Goal: Obtain resource: Download file/media

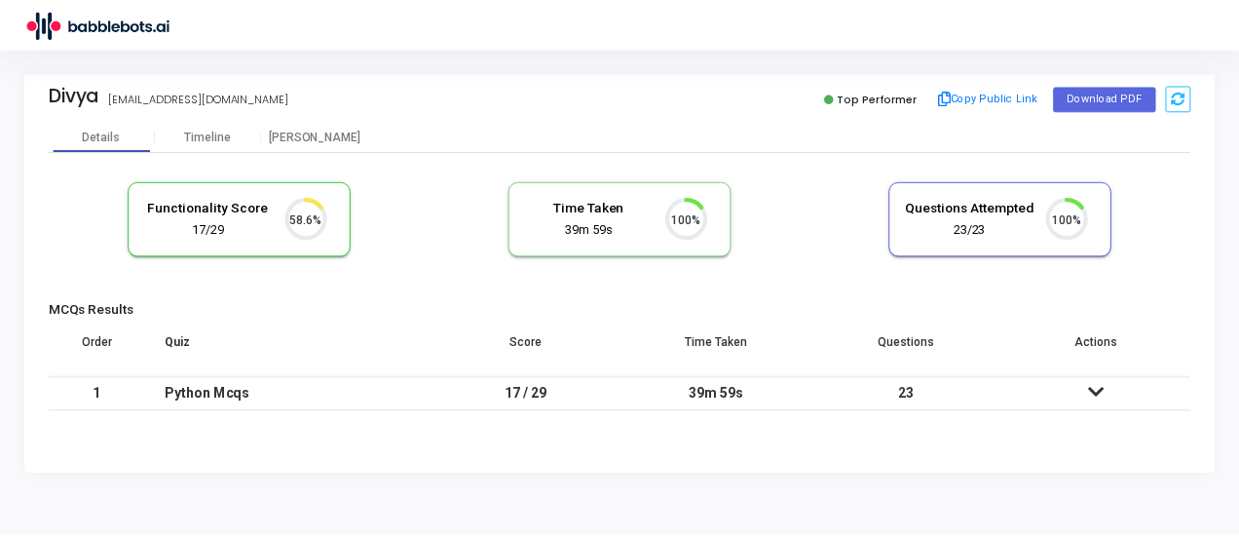
scroll to position [41, 49]
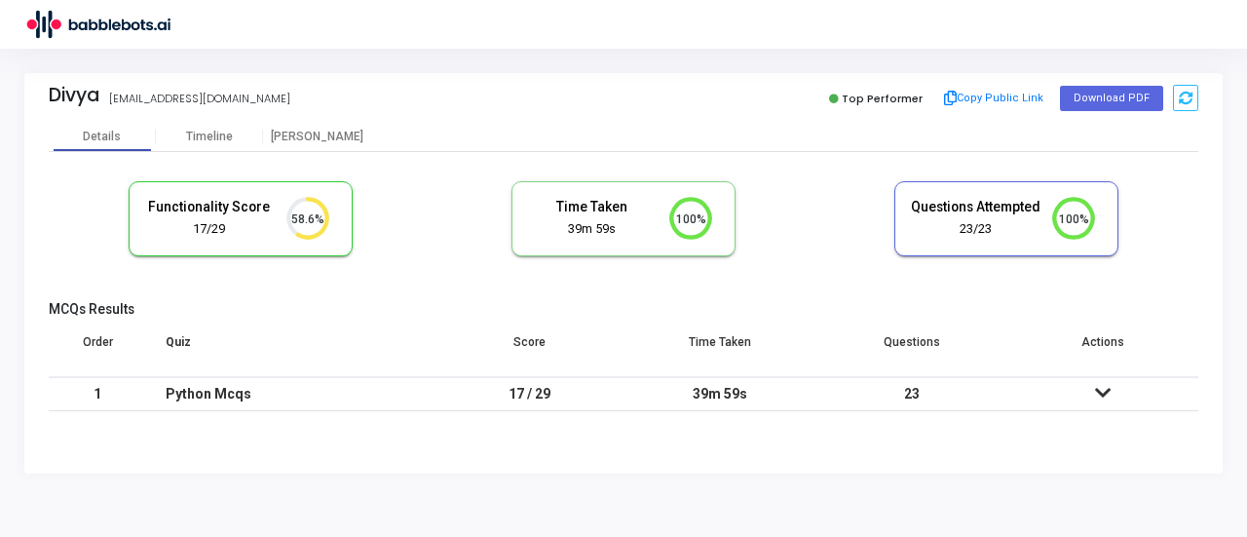
click at [1100, 390] on icon at bounding box center [1103, 393] width 16 height 14
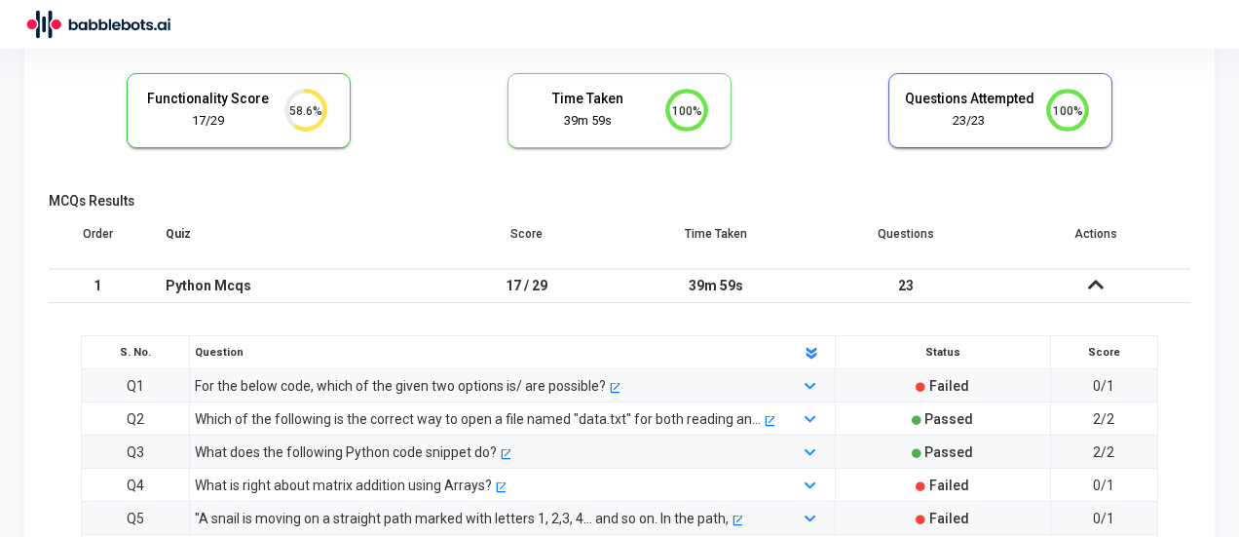
scroll to position [303, 0]
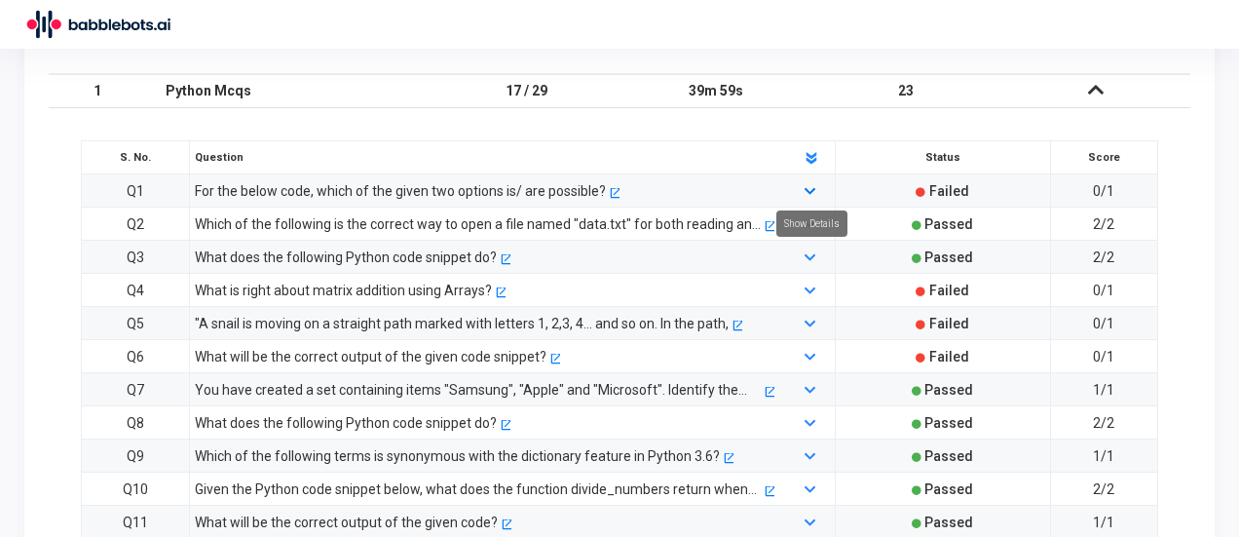
click at [811, 190] on icon at bounding box center [809, 192] width 11 height 13
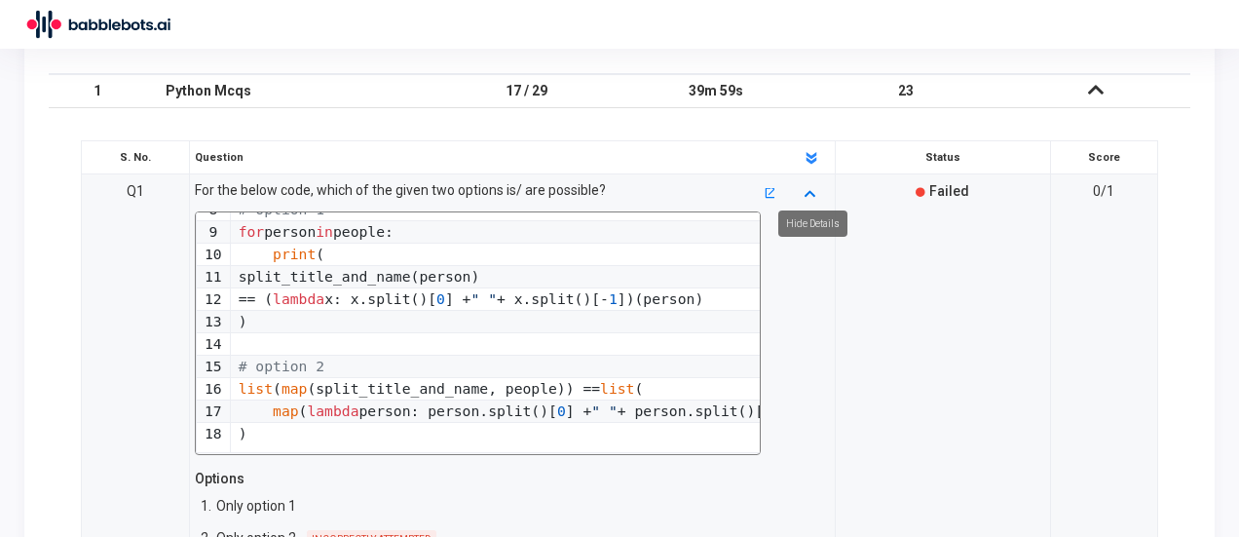
click at [810, 186] on icon at bounding box center [809, 192] width 11 height 13
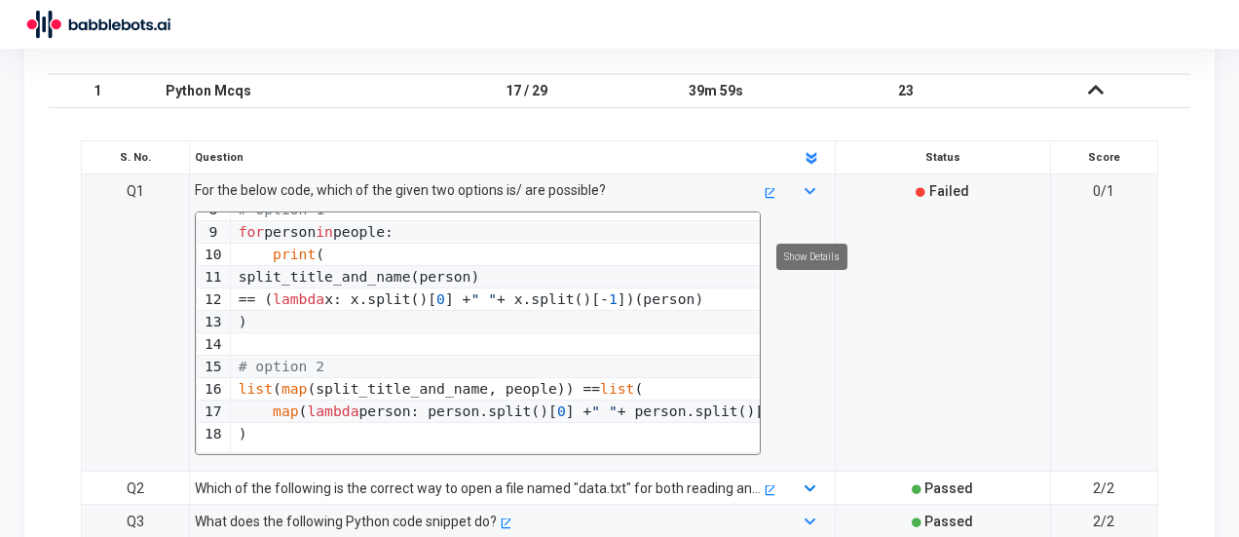
click at [808, 483] on icon at bounding box center [809, 489] width 11 height 13
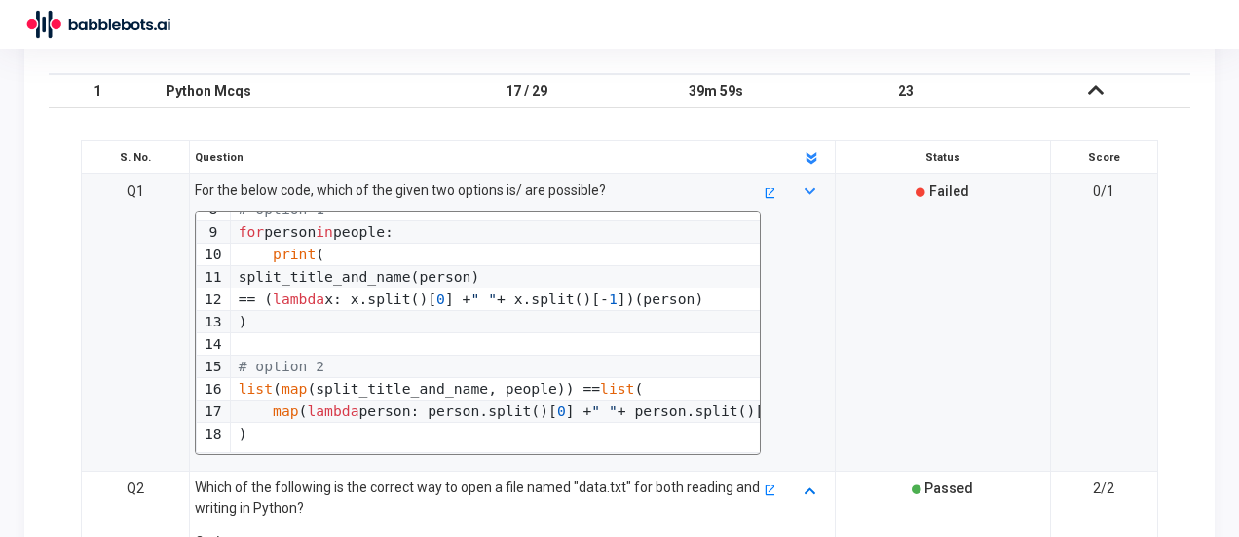
click at [808, 483] on icon at bounding box center [809, 489] width 11 height 13
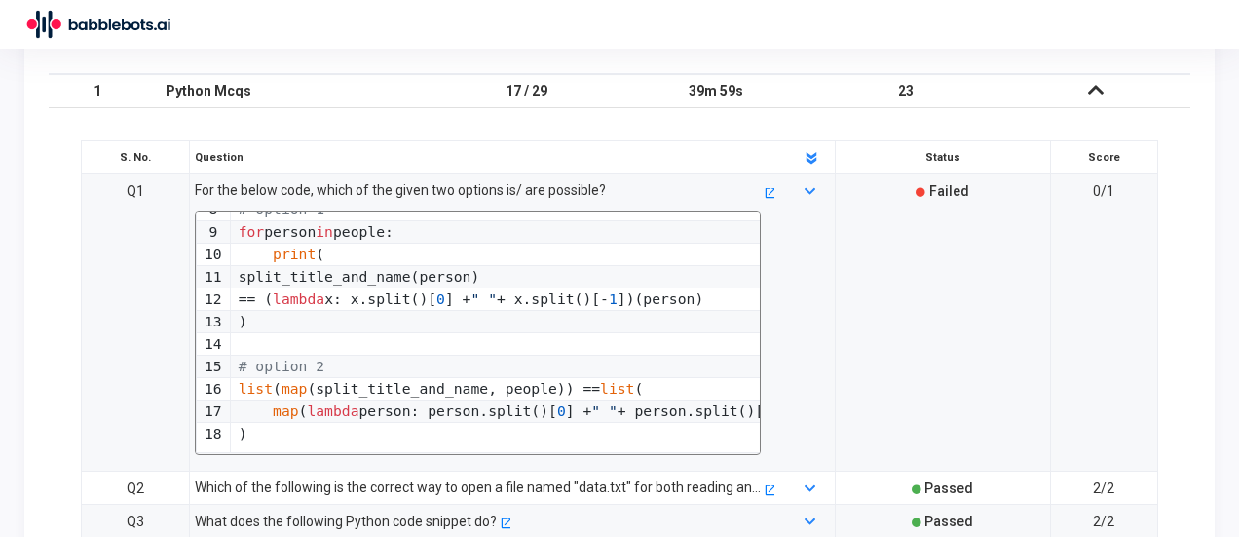
click at [802, 510] on div at bounding box center [811, 520] width 55 height 21
click at [804, 516] on icon at bounding box center [809, 522] width 11 height 13
click at [528, 510] on p "What does the following Python code snippet do?" at bounding box center [454, 520] width 519 height 20
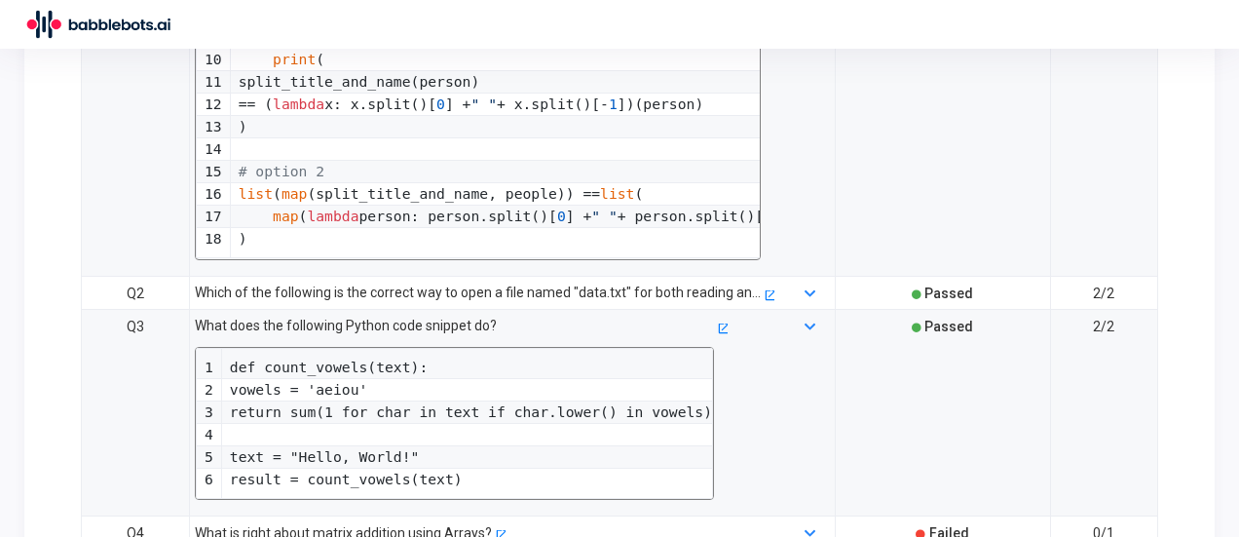
scroll to position [595, 0]
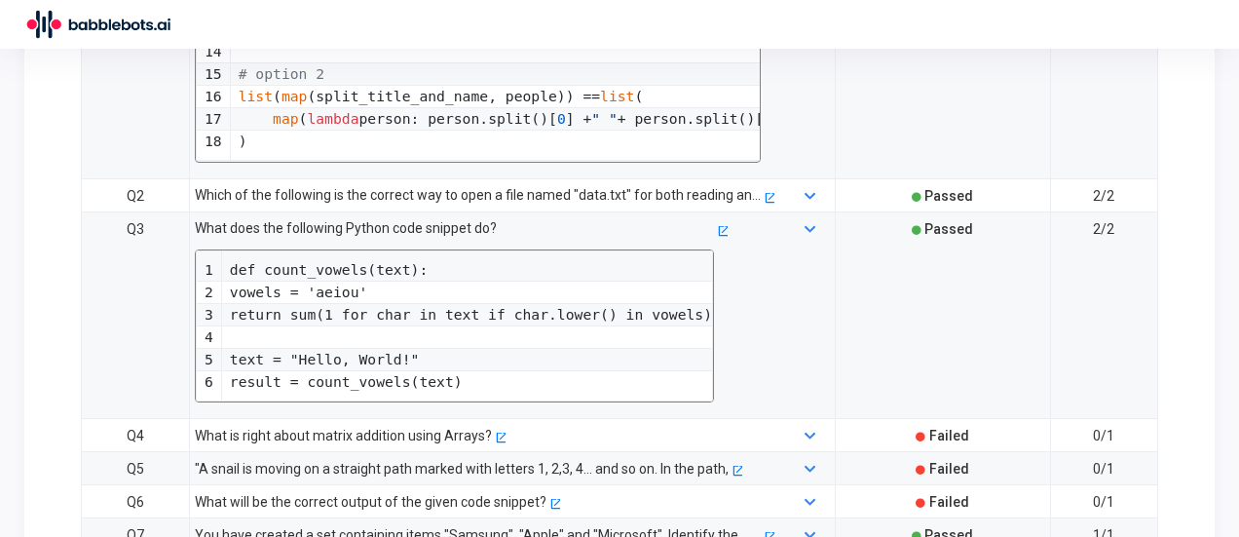
click at [801, 425] on div at bounding box center [811, 435] width 55 height 21
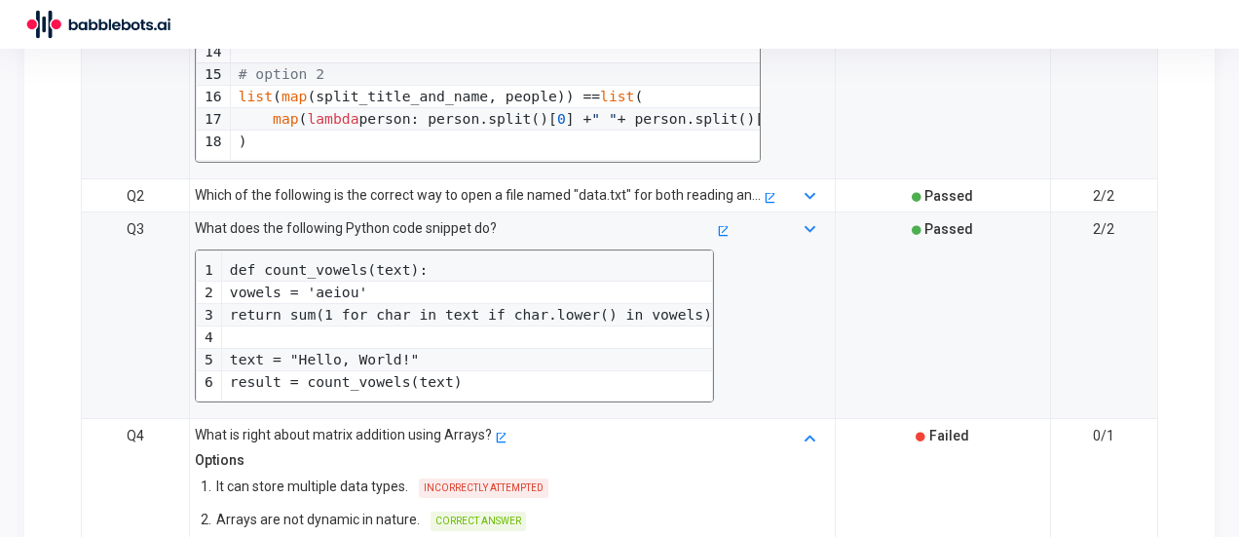
click at [801, 425] on div at bounding box center [811, 435] width 55 height 21
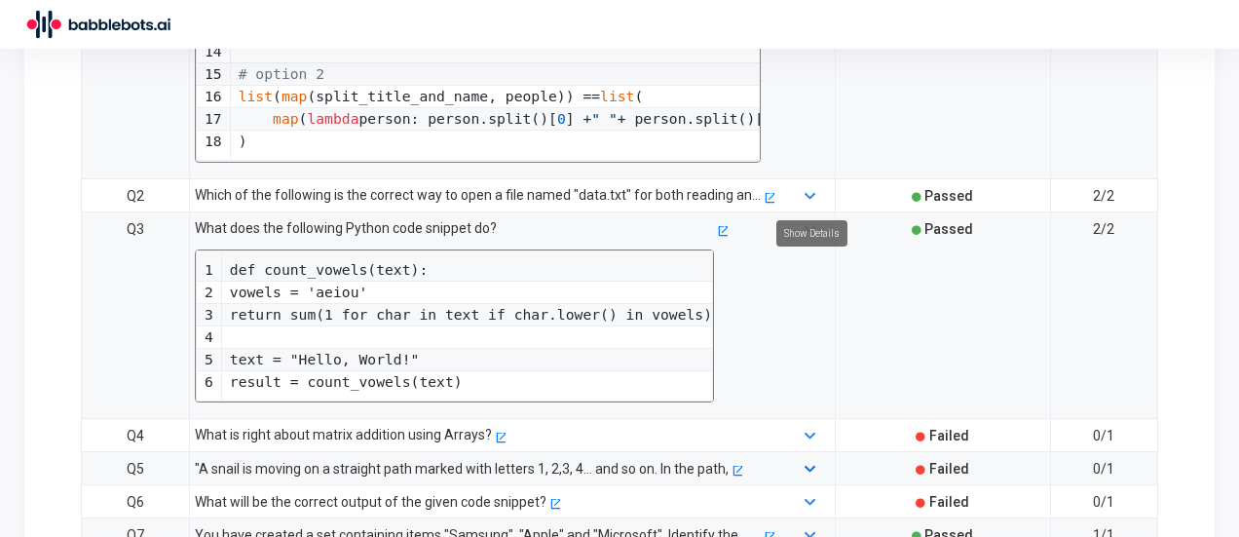
click at [809, 464] on icon at bounding box center [809, 470] width 11 height 13
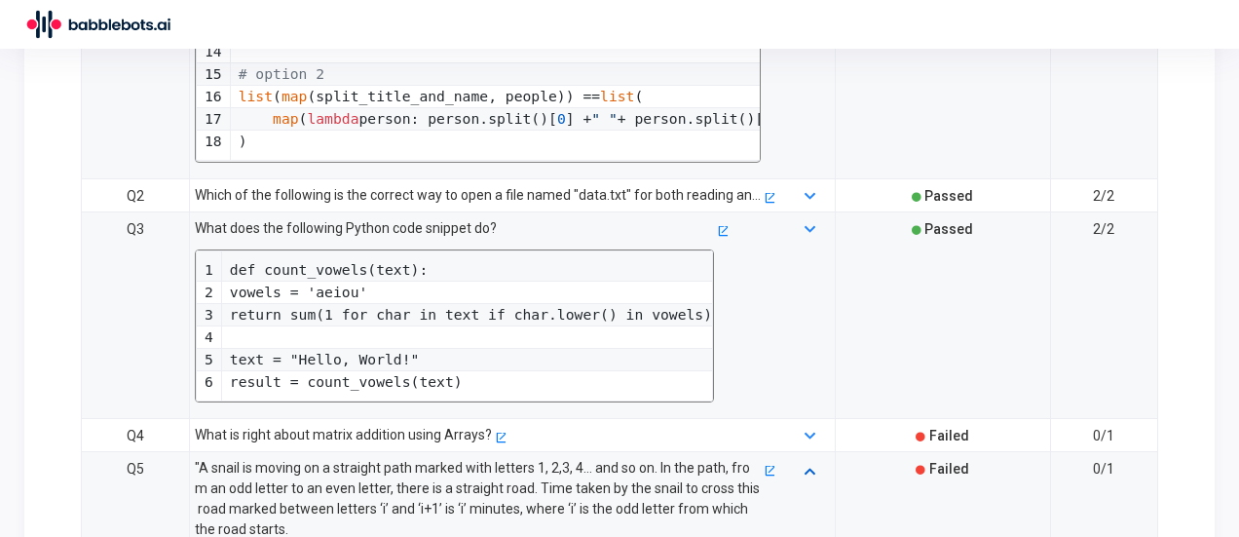
scroll to position [498, 0]
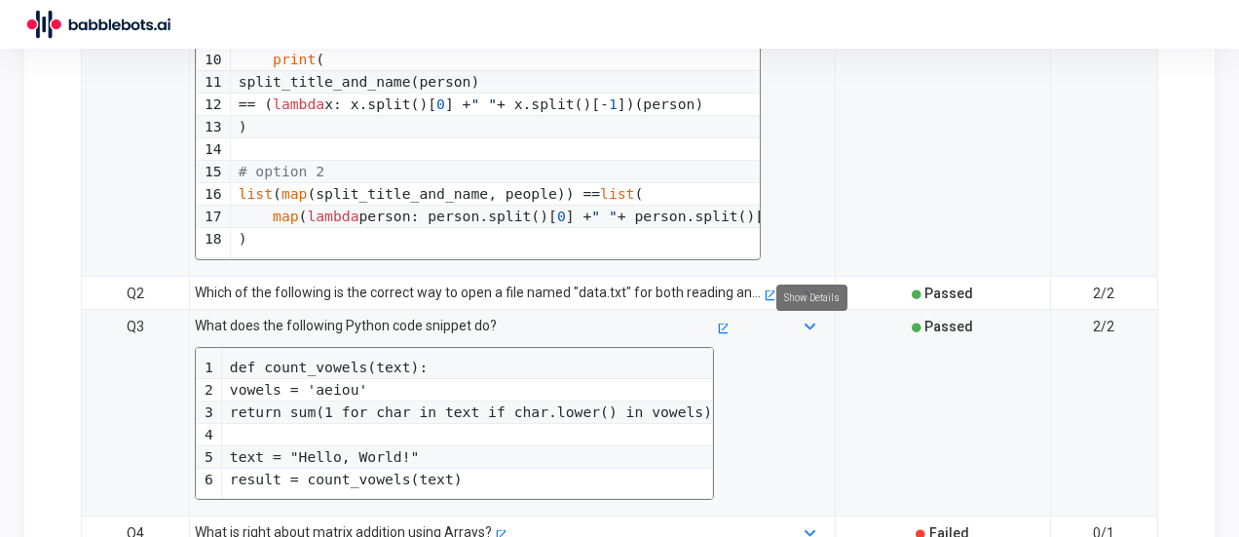
click at [811, 295] on div "Show Details" at bounding box center [811, 297] width 71 height 26
click at [802, 296] on mat-tooltip-component "Question Details" at bounding box center [770, 323] width 114 height 54
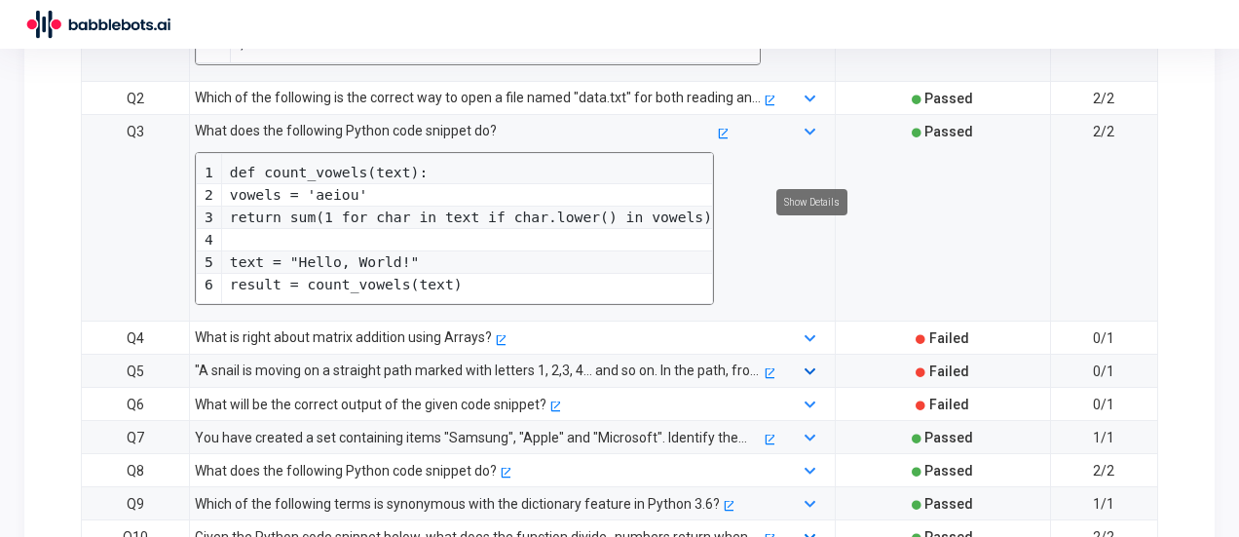
scroll to position [960, 0]
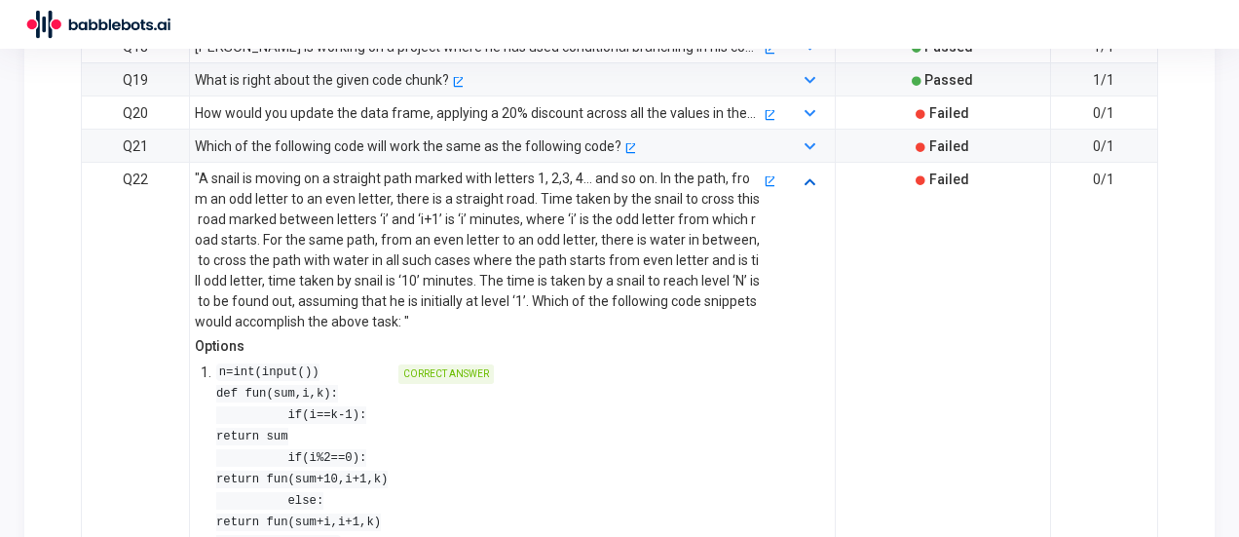
scroll to position [1058, 0]
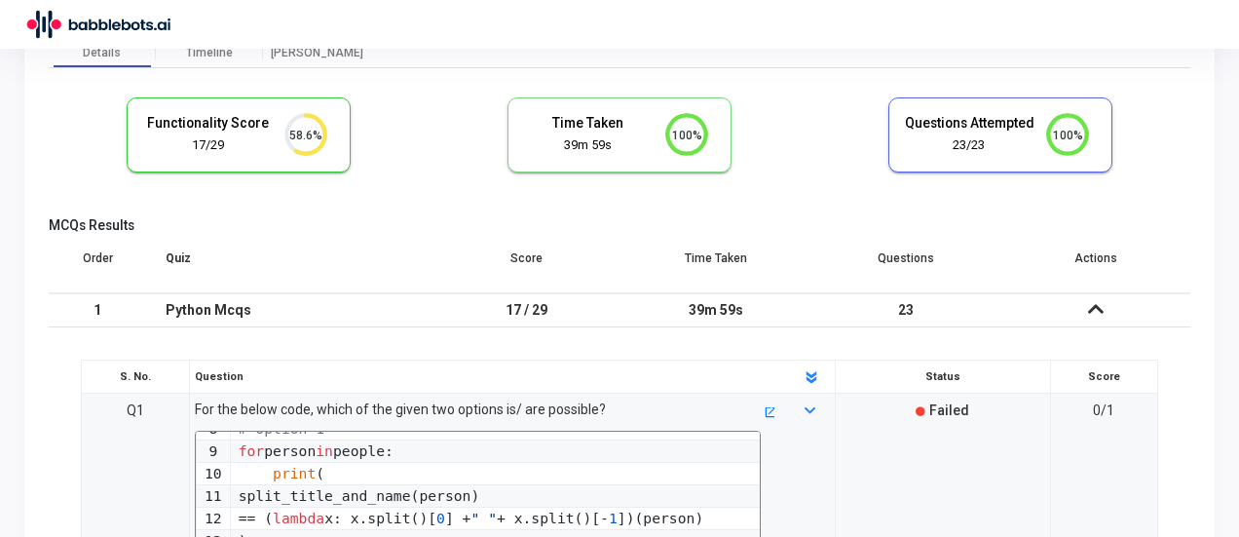
scroll to position [0, 0]
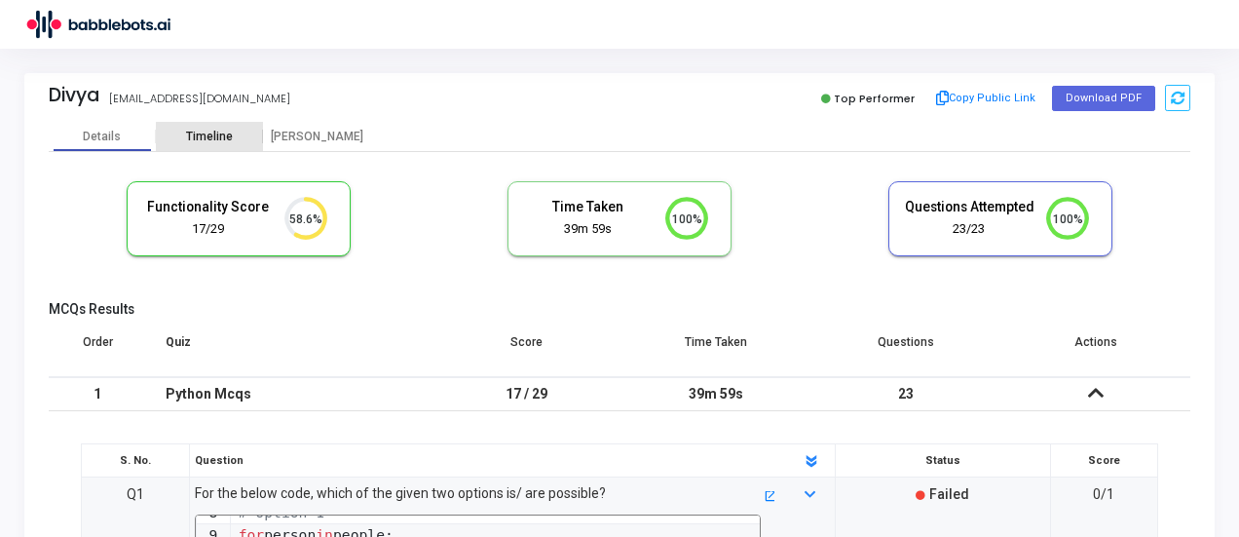
click at [212, 137] on div "Timeline" at bounding box center [209, 137] width 47 height 15
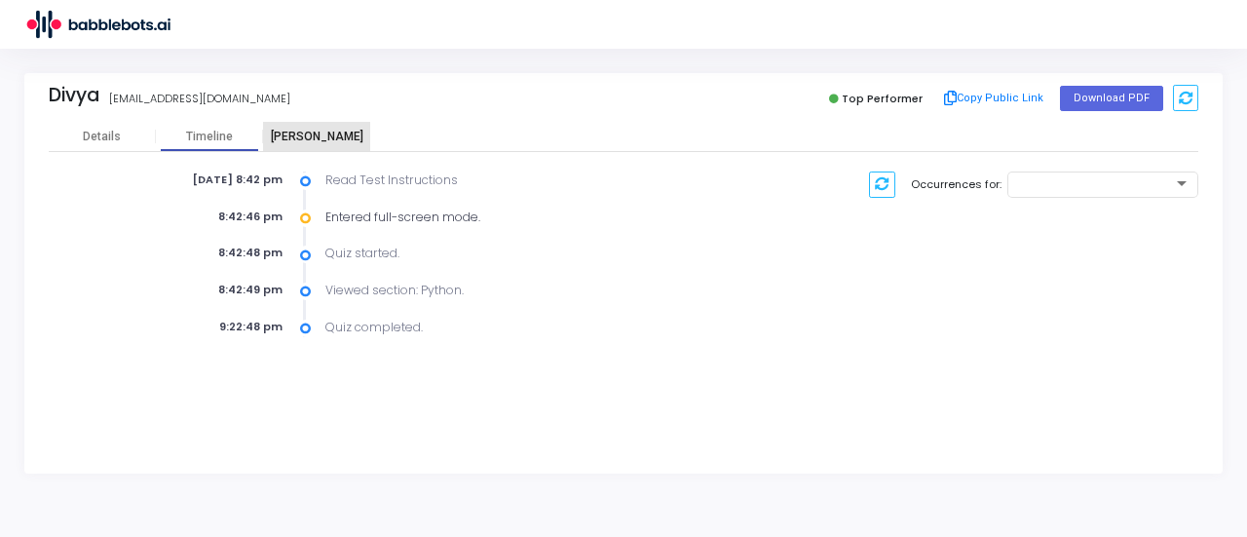
click at [306, 130] on div "[PERSON_NAME]" at bounding box center [316, 137] width 107 height 15
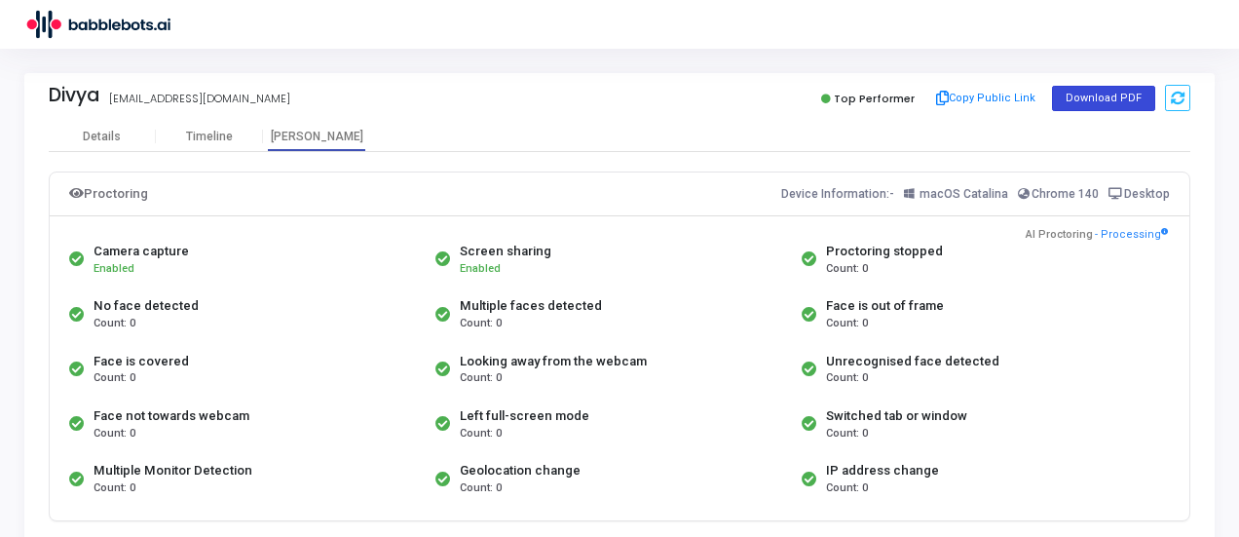
click at [1081, 93] on button "Download PDF" at bounding box center [1103, 98] width 103 height 25
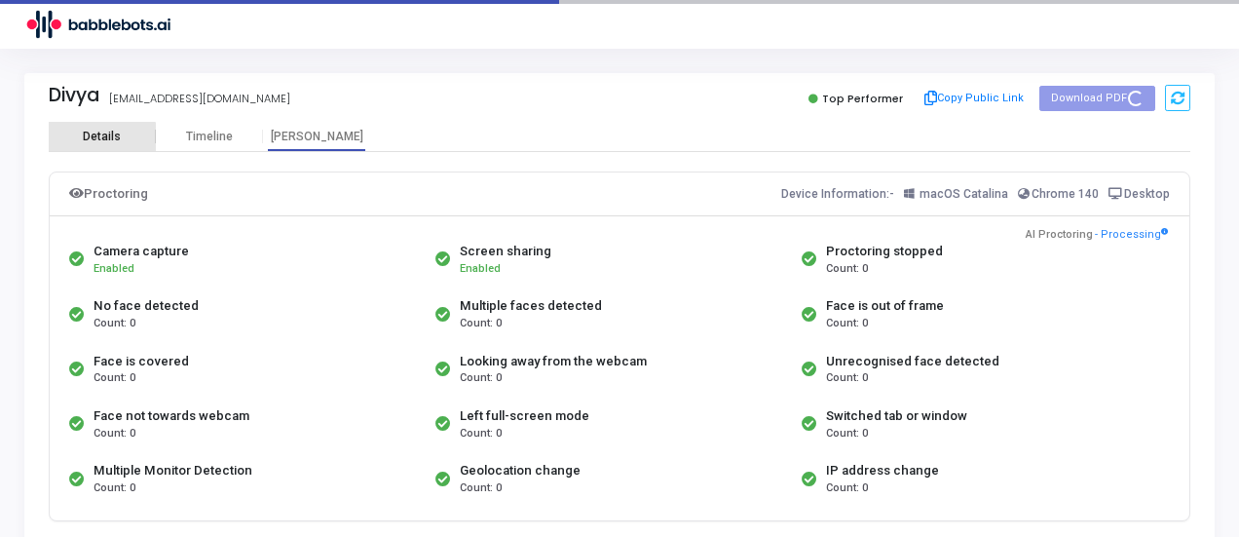
click at [94, 138] on div "Details" at bounding box center [102, 137] width 38 height 15
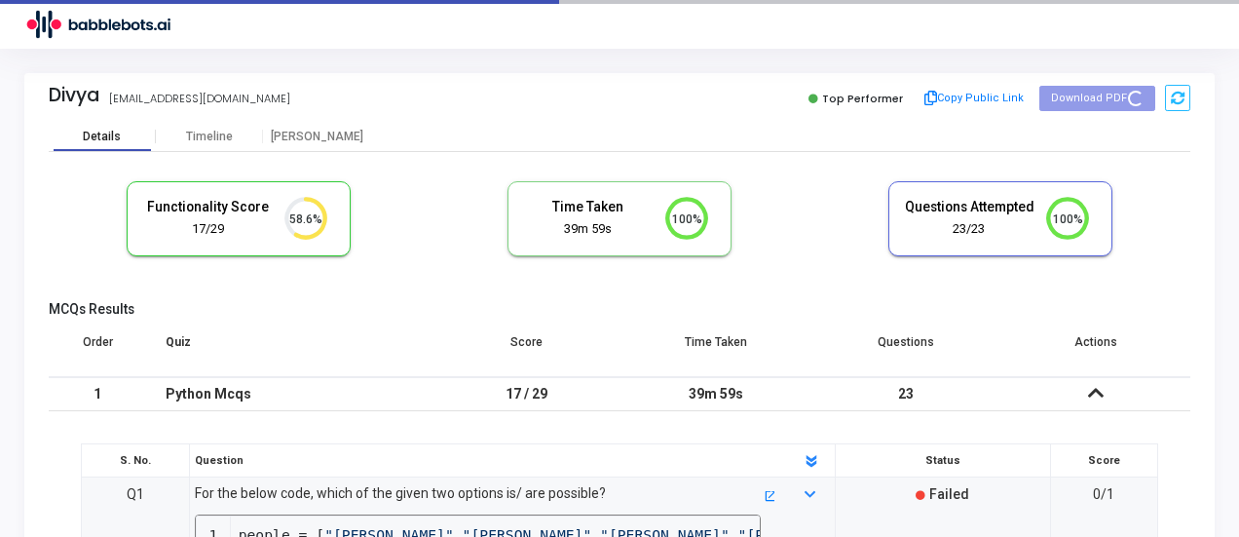
scroll to position [41, 49]
